Goal: Information Seeking & Learning: Learn about a topic

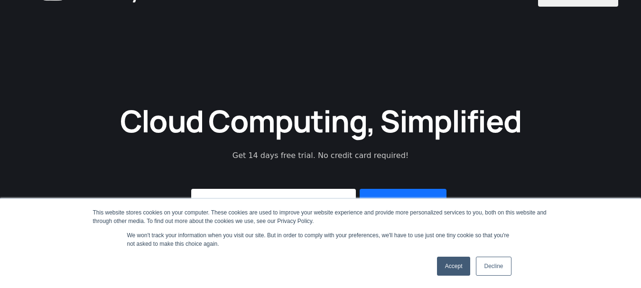
click at [449, 266] on link "Accept" at bounding box center [454, 265] width 34 height 19
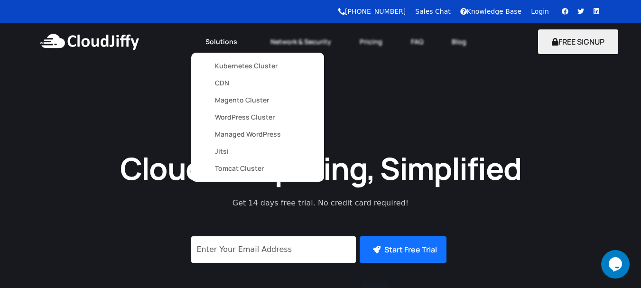
click at [235, 41] on link "Solutions" at bounding box center [223, 41] width 65 height 21
click at [242, 64] on link "Kubernetes Cluster" at bounding box center [257, 65] width 85 height 17
